Goal: Transaction & Acquisition: Purchase product/service

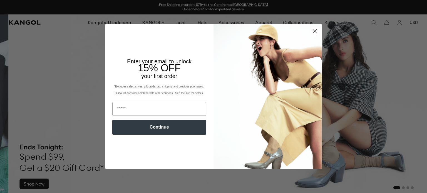
click at [312, 33] on circle "Close dialog" at bounding box center [314, 31] width 9 height 9
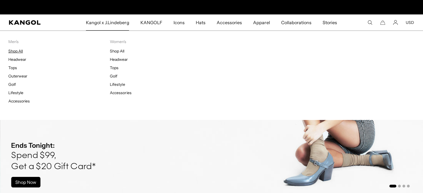
scroll to position [0, 115]
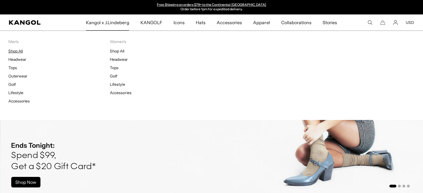
click at [20, 51] on link "Shop All" at bounding box center [15, 51] width 14 height 5
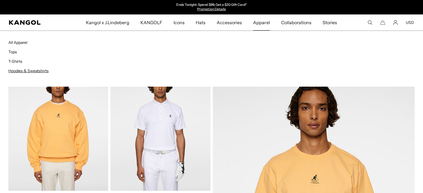
click at [42, 70] on link "Hoodies & Sweatshirts" at bounding box center [28, 70] width 40 height 5
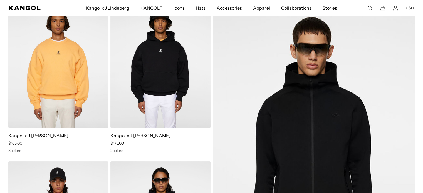
click at [183, 75] on img at bounding box center [160, 65] width 100 height 125
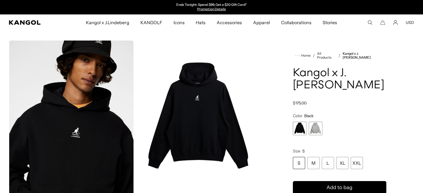
click at [317, 135] on span "2 of 2" at bounding box center [316, 129] width 14 height 14
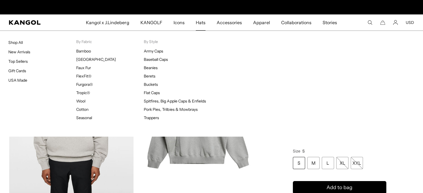
scroll to position [0, 115]
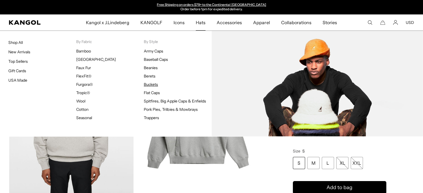
click at [152, 85] on link "Buckets" at bounding box center [151, 84] width 14 height 5
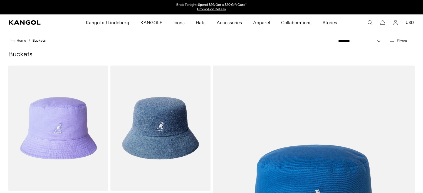
click at [395, 41] on button "Filters" at bounding box center [398, 40] width 24 height 5
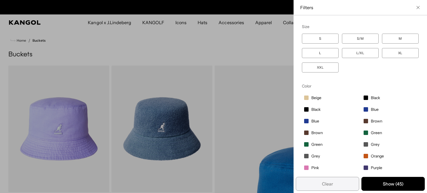
scroll to position [0, 115]
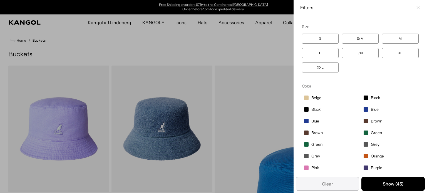
click at [318, 65] on label "XXL" at bounding box center [320, 68] width 37 height 10
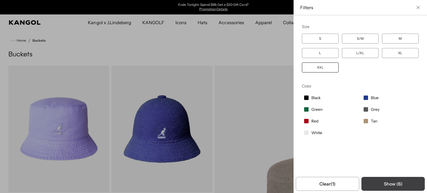
click at [390, 181] on button "Show ( 6 )" at bounding box center [392, 184] width 63 height 14
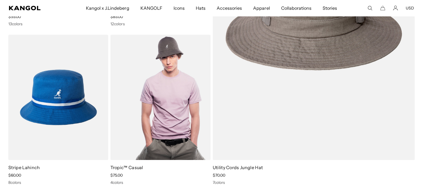
click at [156, 118] on img at bounding box center [160, 97] width 100 height 125
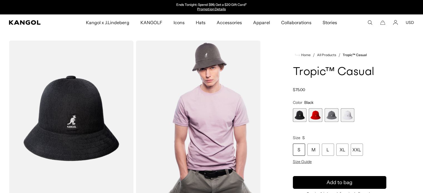
click at [316, 116] on span "2 of 4" at bounding box center [316, 115] width 14 height 14
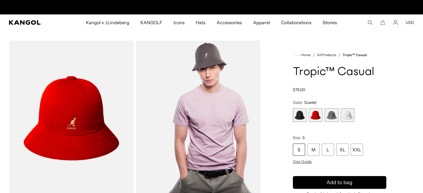
scroll to position [0, 115]
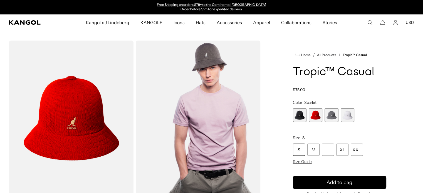
click at [334, 118] on span "3 of 4" at bounding box center [331, 115] width 14 height 14
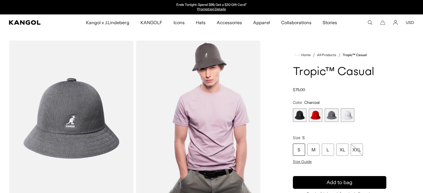
click at [346, 118] on span "4 of 4" at bounding box center [348, 115] width 14 height 14
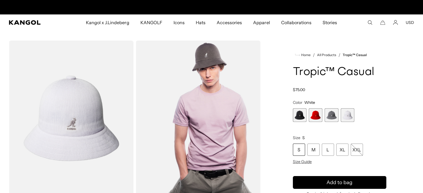
scroll to position [0, 115]
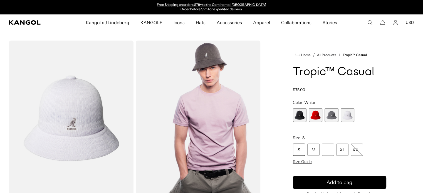
click at [333, 115] on span "3 of 4" at bounding box center [331, 115] width 14 height 14
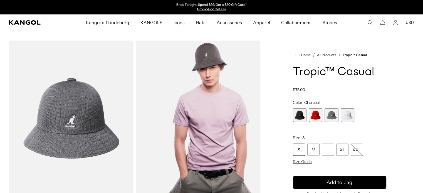
click at [316, 118] on span "2 of 4" at bounding box center [316, 115] width 14 height 14
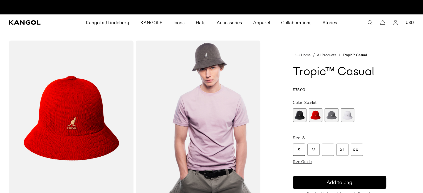
scroll to position [0, 115]
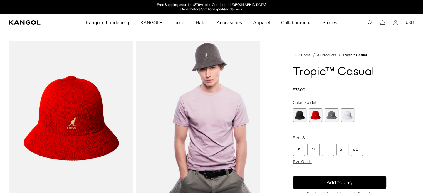
click at [295, 116] on span "1 of 4" at bounding box center [300, 115] width 14 height 14
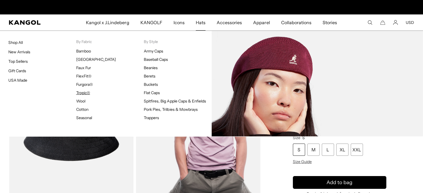
scroll to position [0, 115]
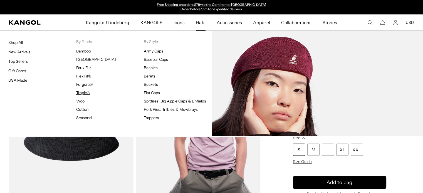
click at [82, 93] on link "Tropic®" at bounding box center [83, 92] width 14 height 5
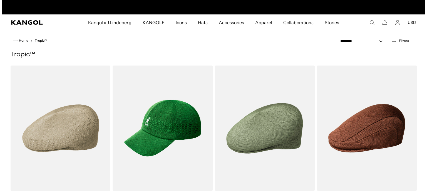
scroll to position [0, 115]
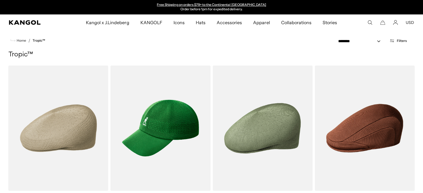
click at [396, 41] on button "Filters" at bounding box center [398, 40] width 24 height 5
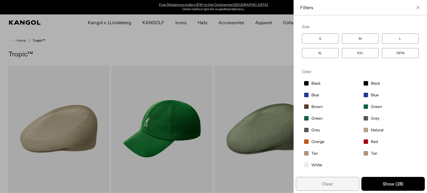
click at [358, 53] on label "XXL" at bounding box center [360, 53] width 37 height 10
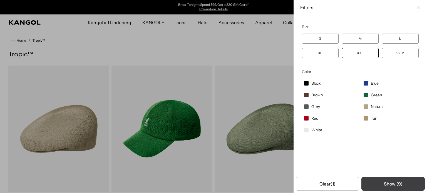
click at [396, 183] on button "Show ( 9 )" at bounding box center [392, 184] width 63 height 14
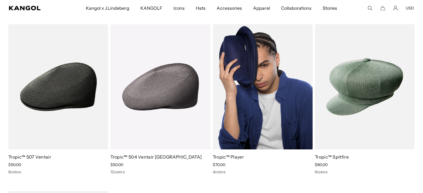
click at [288, 126] on img at bounding box center [263, 86] width 100 height 125
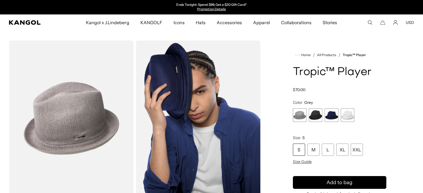
click at [297, 114] on span "1 of 4" at bounding box center [300, 115] width 14 height 14
